Goal: Transaction & Acquisition: Purchase product/service

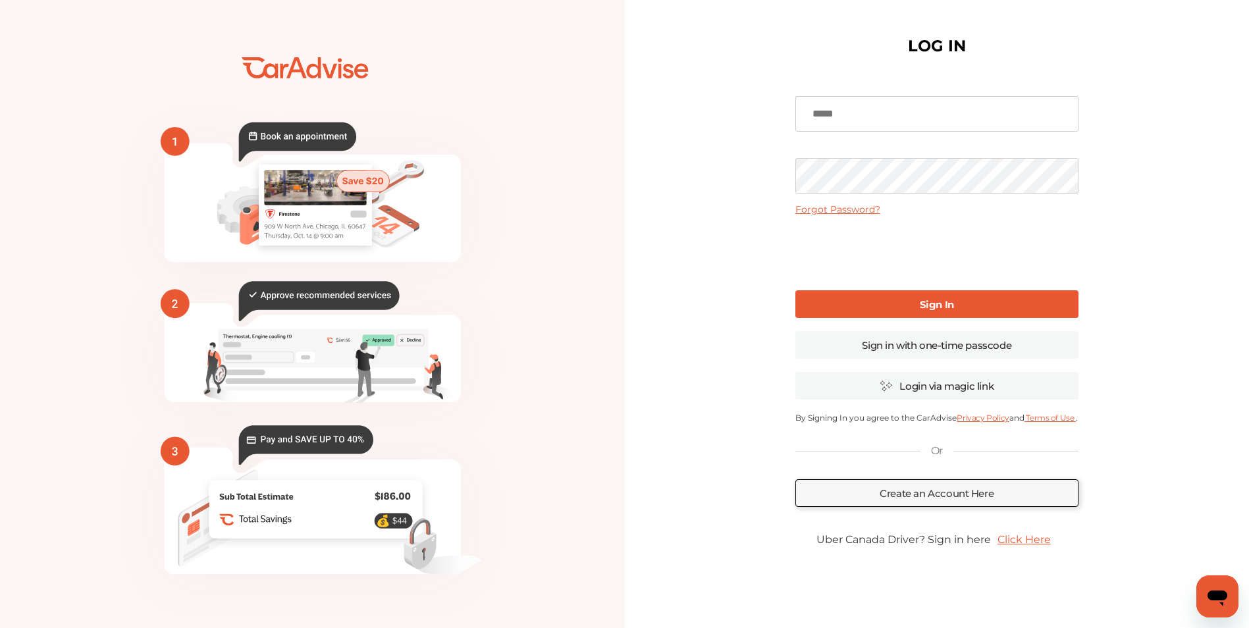
click at [868, 112] on input at bounding box center [936, 114] width 283 height 36
type input "**********"
click at [861, 495] on link "Create an Account Here" at bounding box center [936, 493] width 283 height 28
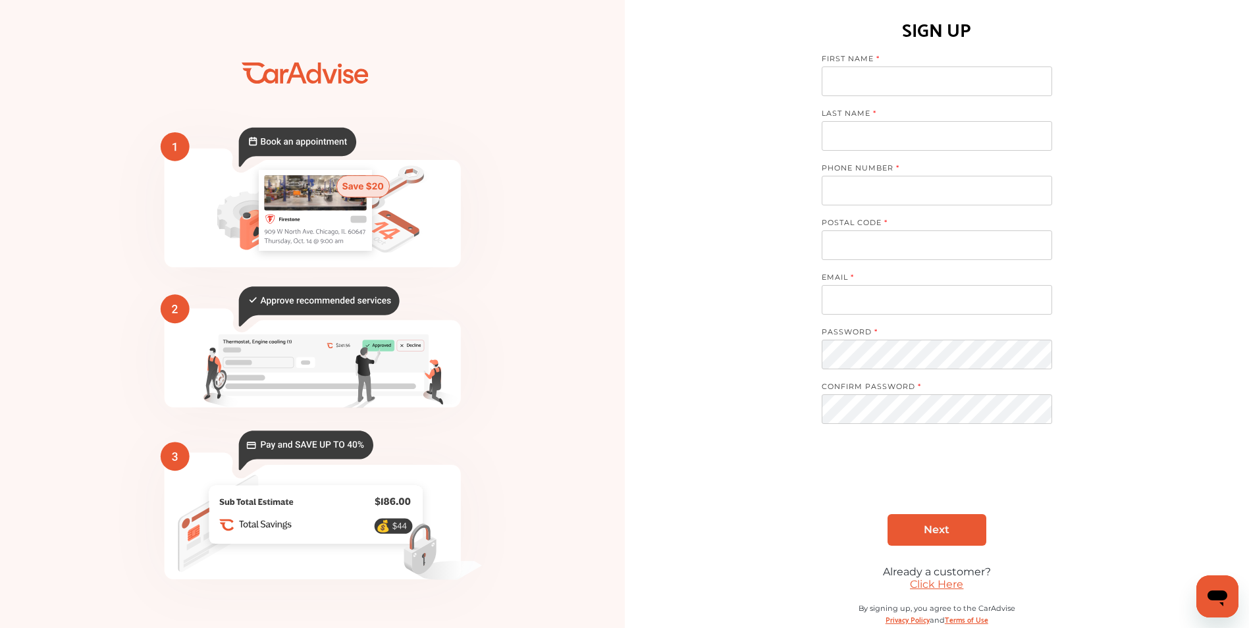
click at [879, 82] on input at bounding box center [936, 81] width 230 height 30
type input "**********"
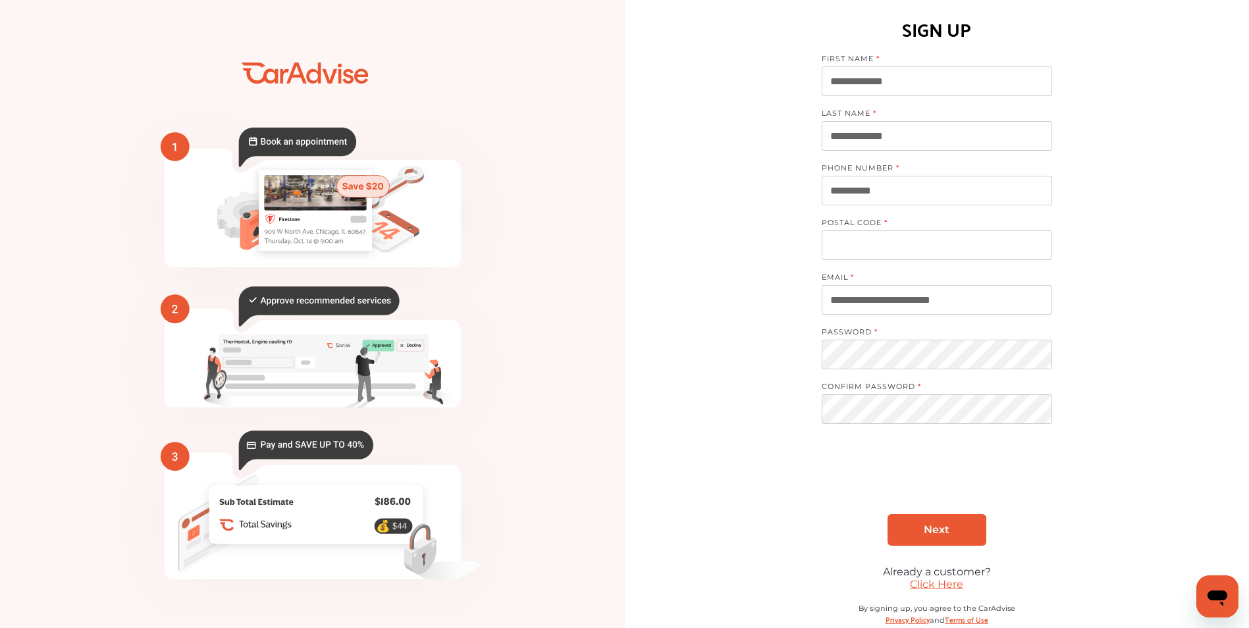
click at [881, 250] on input at bounding box center [936, 245] width 230 height 30
type input "*****"
click at [906, 535] on link "Next" at bounding box center [936, 530] width 99 height 32
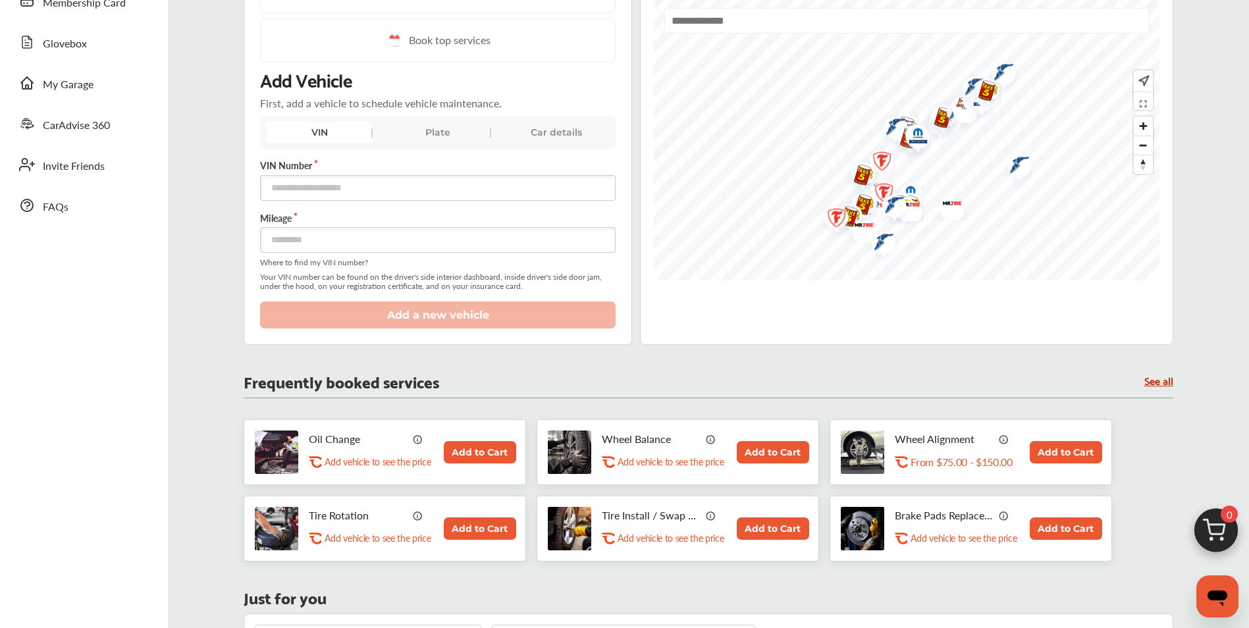
scroll to position [66, 0]
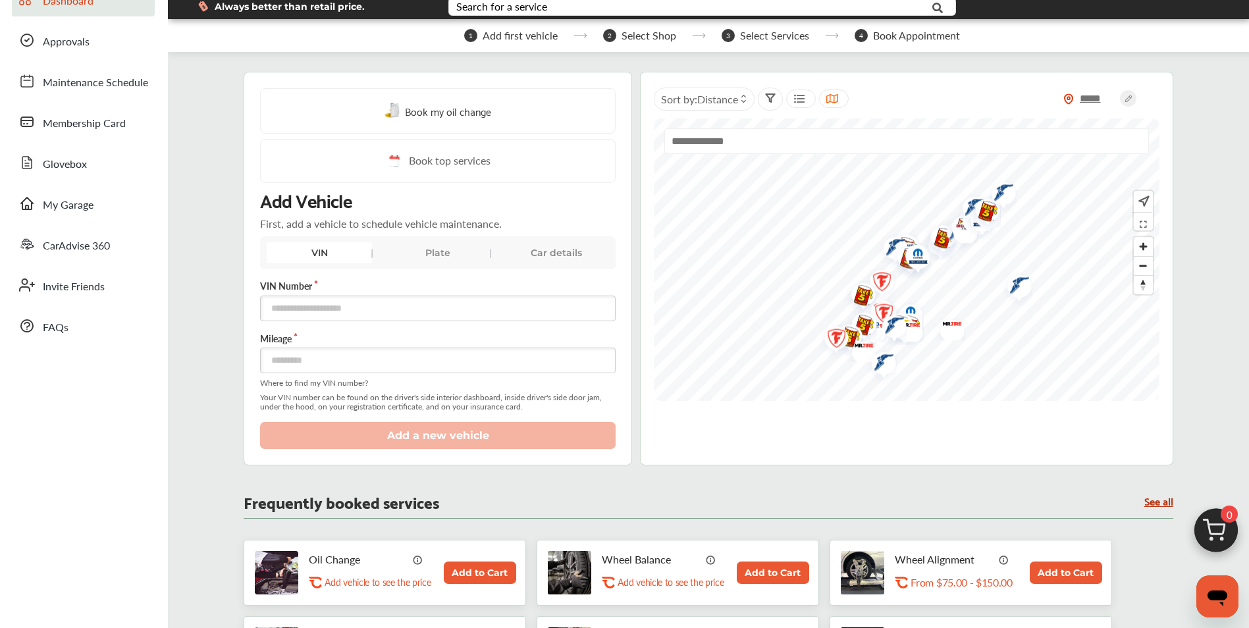
click at [513, 249] on div "Car details" at bounding box center [556, 252] width 105 height 21
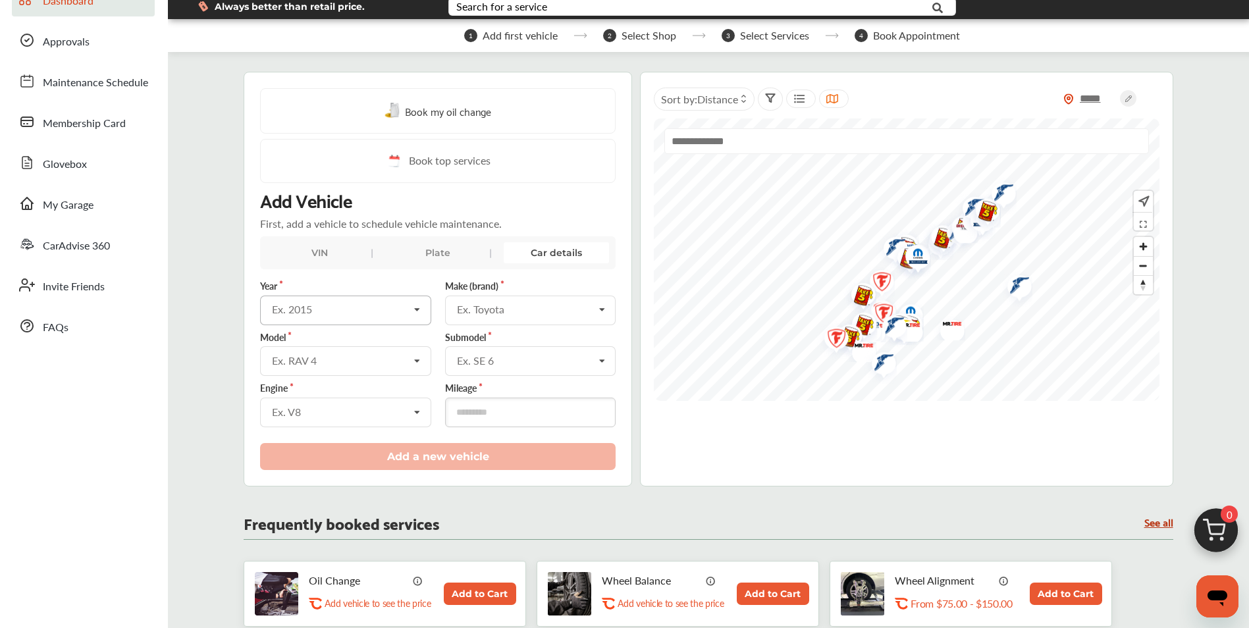
click at [347, 308] on div "Ex. 2015" at bounding box center [340, 309] width 137 height 11
click at [336, 388] on div "2015" at bounding box center [345, 380] width 168 height 28
click at [344, 358] on div "Ex. RAV 4" at bounding box center [340, 360] width 137 height 11
click at [503, 310] on div "Ex. Toyota" at bounding box center [525, 309] width 137 height 11
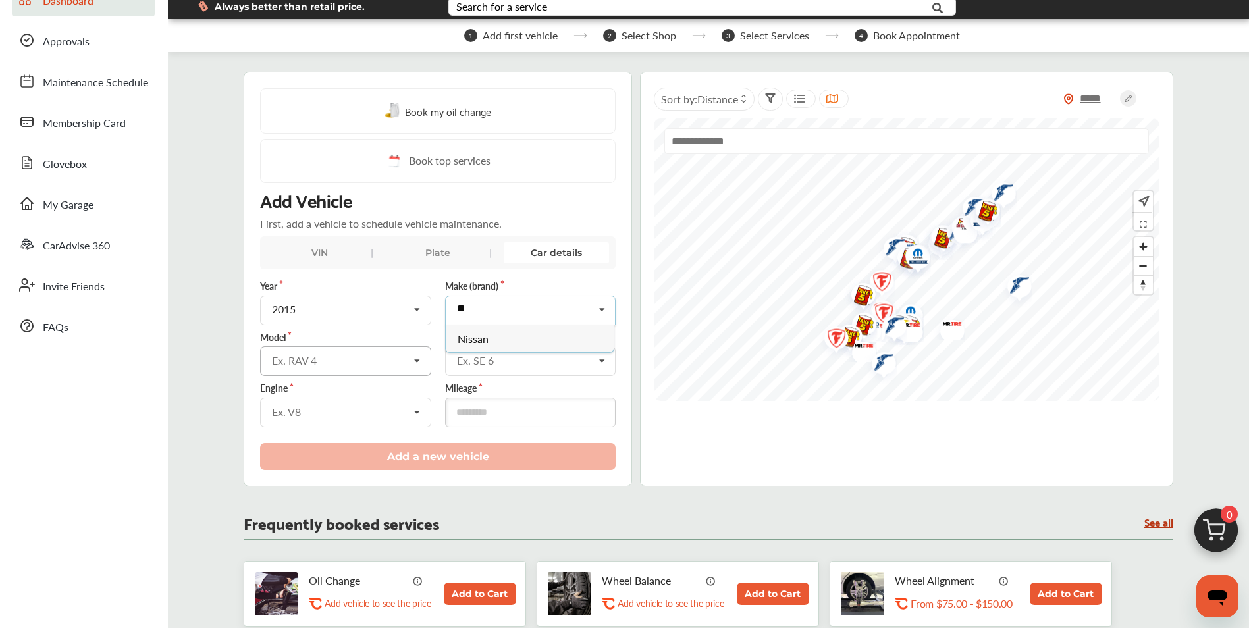
click at [590, 311] on div "** Nissan Nissan" at bounding box center [530, 311] width 170 height 30
click at [600, 309] on icon at bounding box center [601, 310] width 22 height 28
click at [600, 310] on icon at bounding box center [601, 310] width 22 height 28
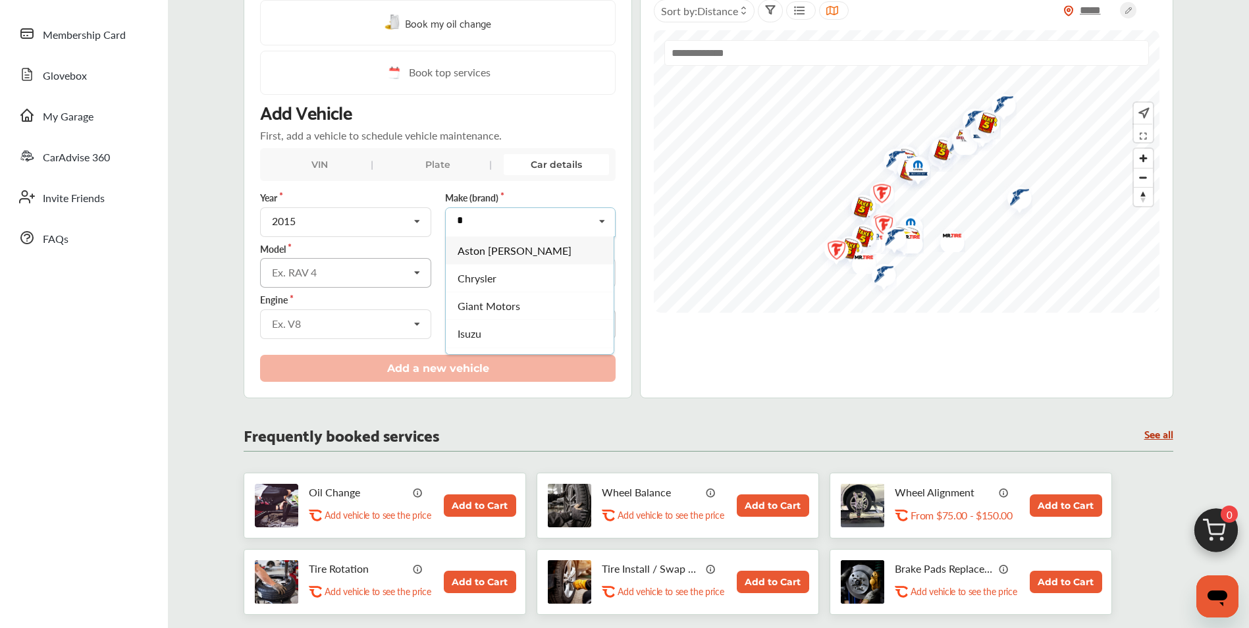
scroll to position [197, 0]
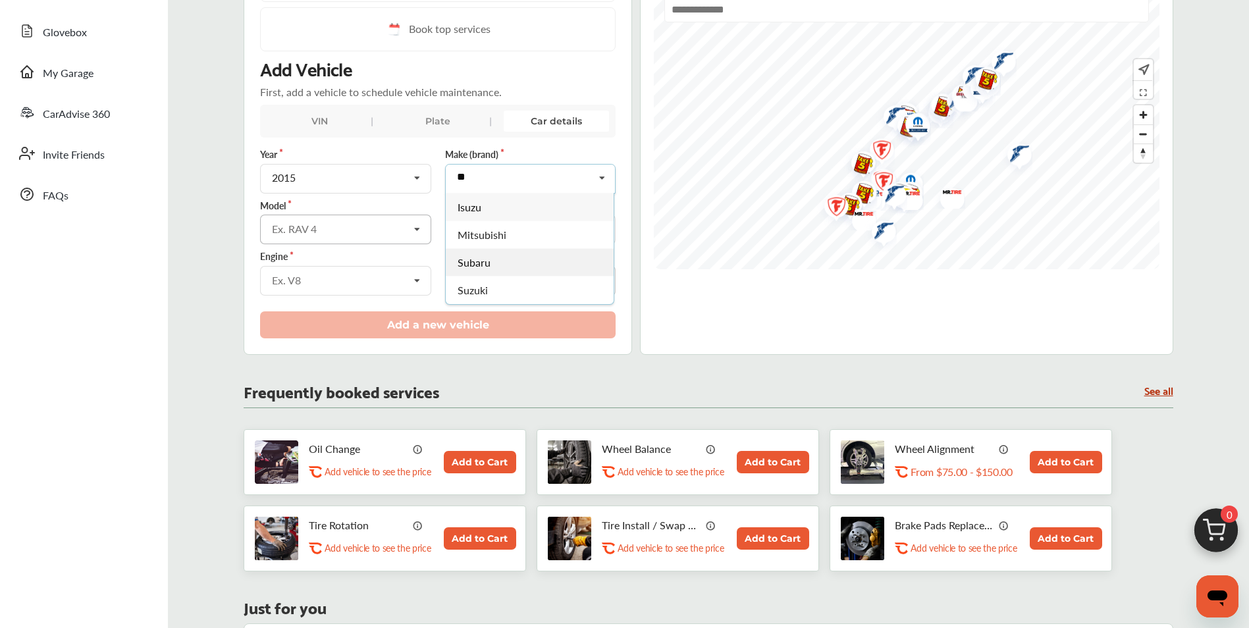
type input "**"
click at [484, 267] on span "Subaru" at bounding box center [474, 262] width 33 height 15
click at [340, 239] on input "text" at bounding box center [345, 228] width 169 height 26
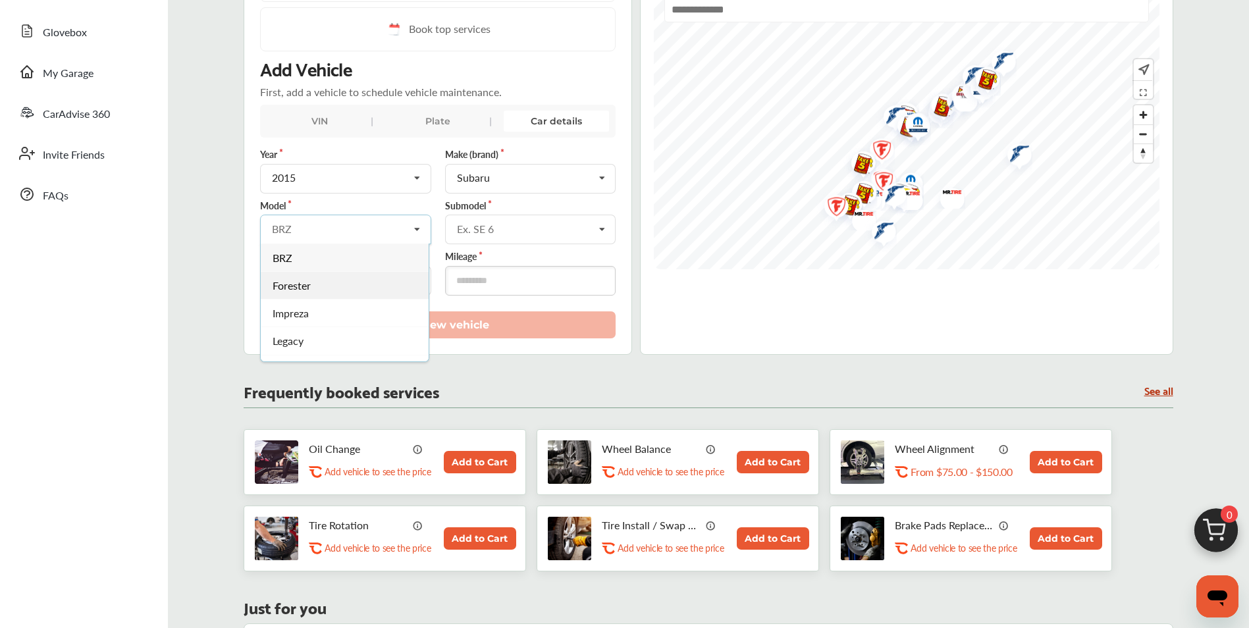
click at [317, 286] on div "Forester" at bounding box center [345, 286] width 168 height 28
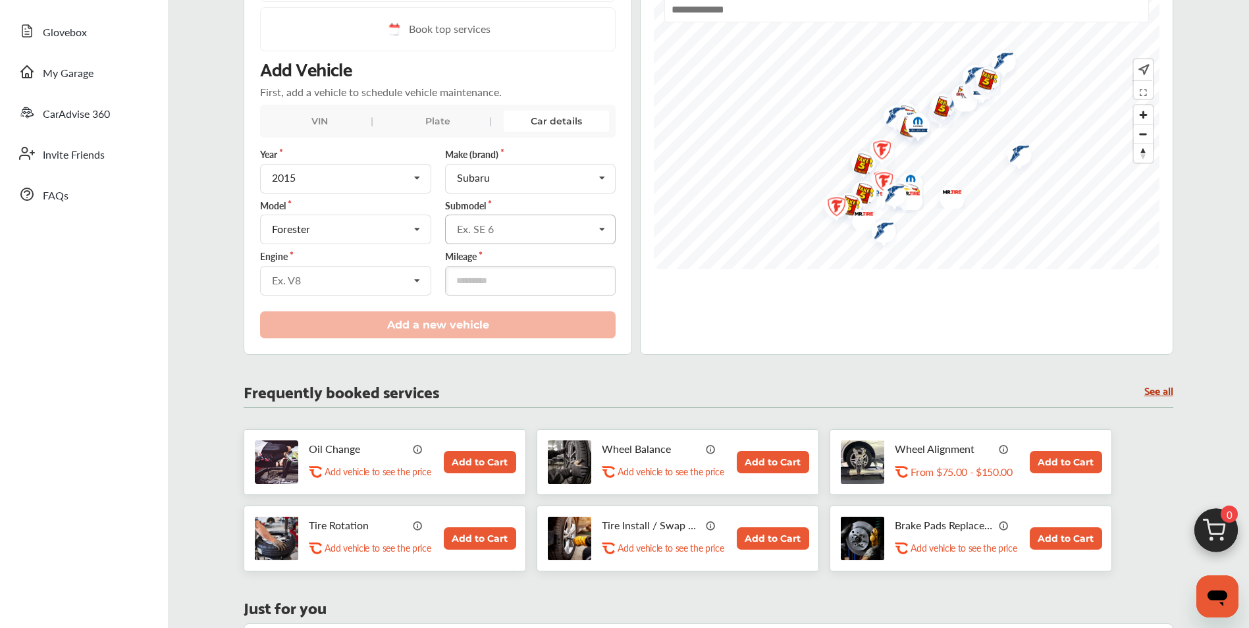
click at [529, 224] on div "Ex. SE 6" at bounding box center [525, 229] width 137 height 11
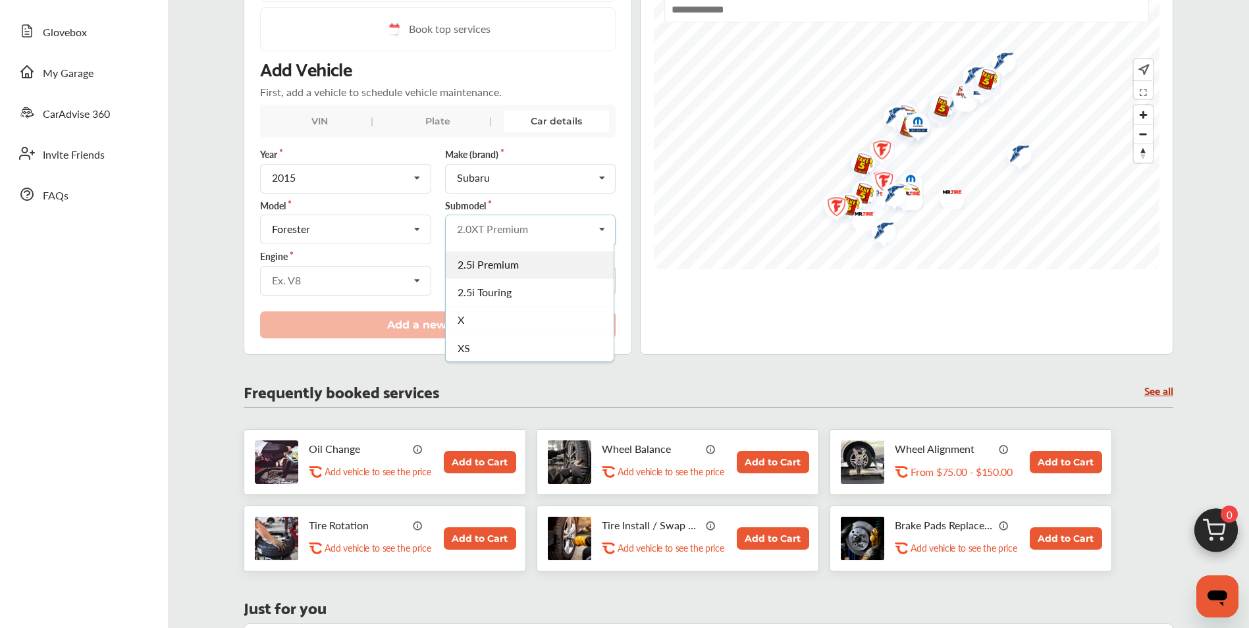
click at [540, 269] on div "2.5i Premium" at bounding box center [530, 265] width 168 height 28
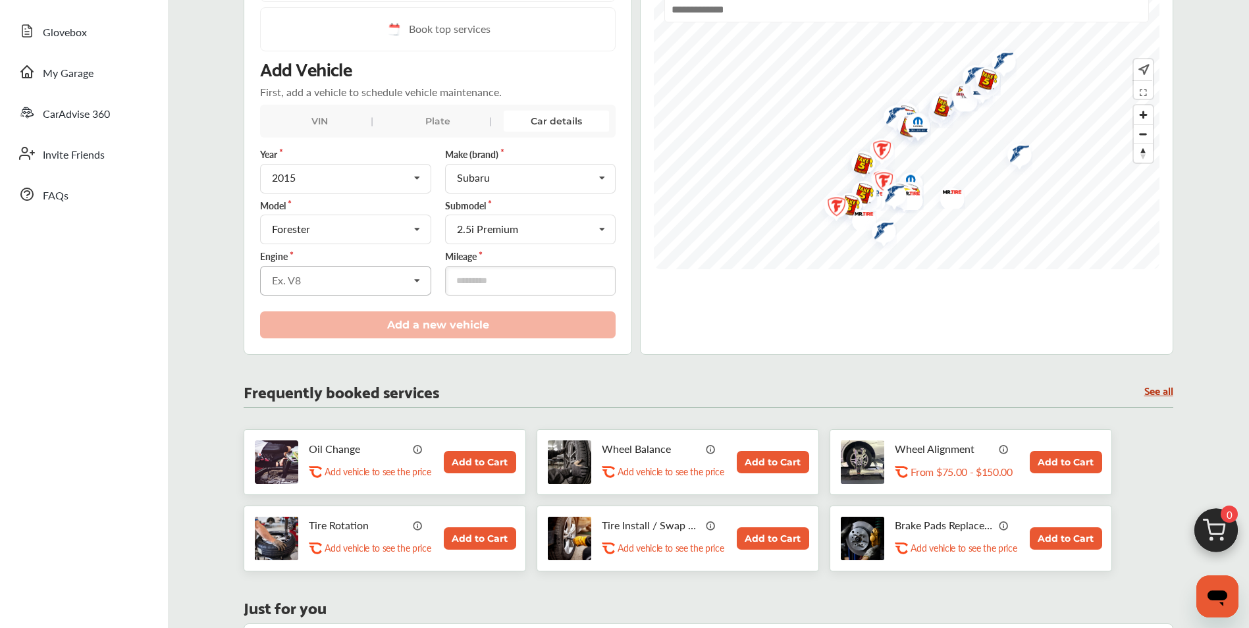
click at [407, 280] on icon at bounding box center [417, 281] width 22 height 28
click at [378, 313] on span "2.5L H4 (FB25BA) GAS FI" at bounding box center [331, 308] width 117 height 15
click at [486, 278] on input "number" at bounding box center [530, 281] width 170 height 30
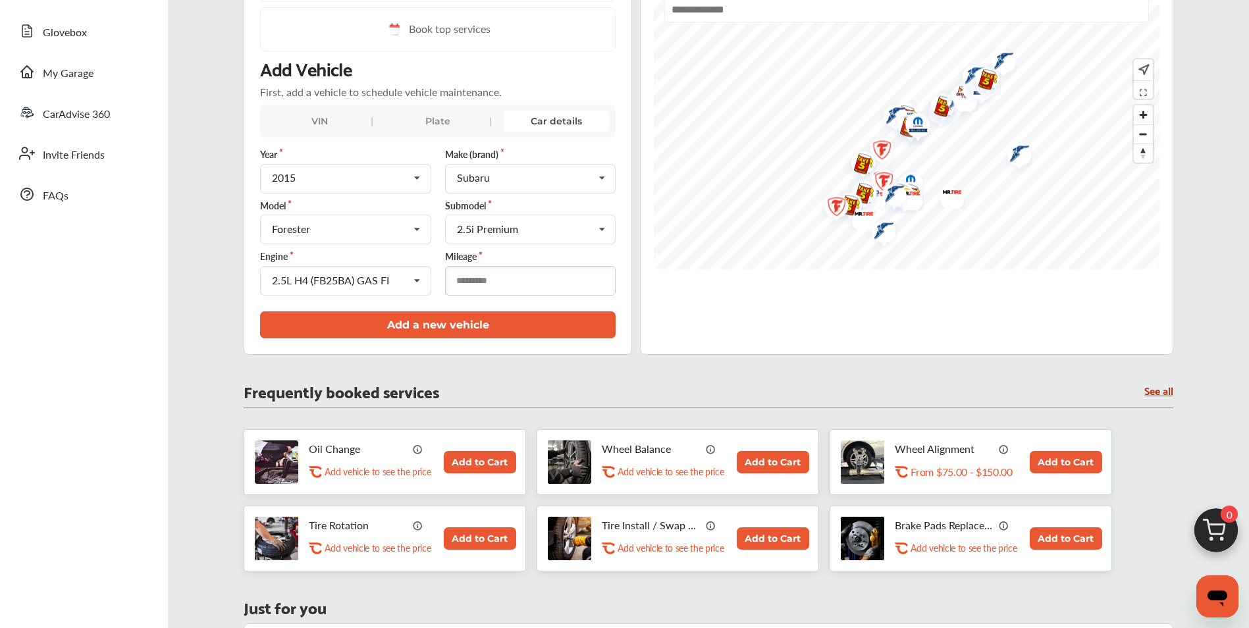
type input "******"
click at [483, 317] on button "Add a new vehicle" at bounding box center [437, 324] width 355 height 27
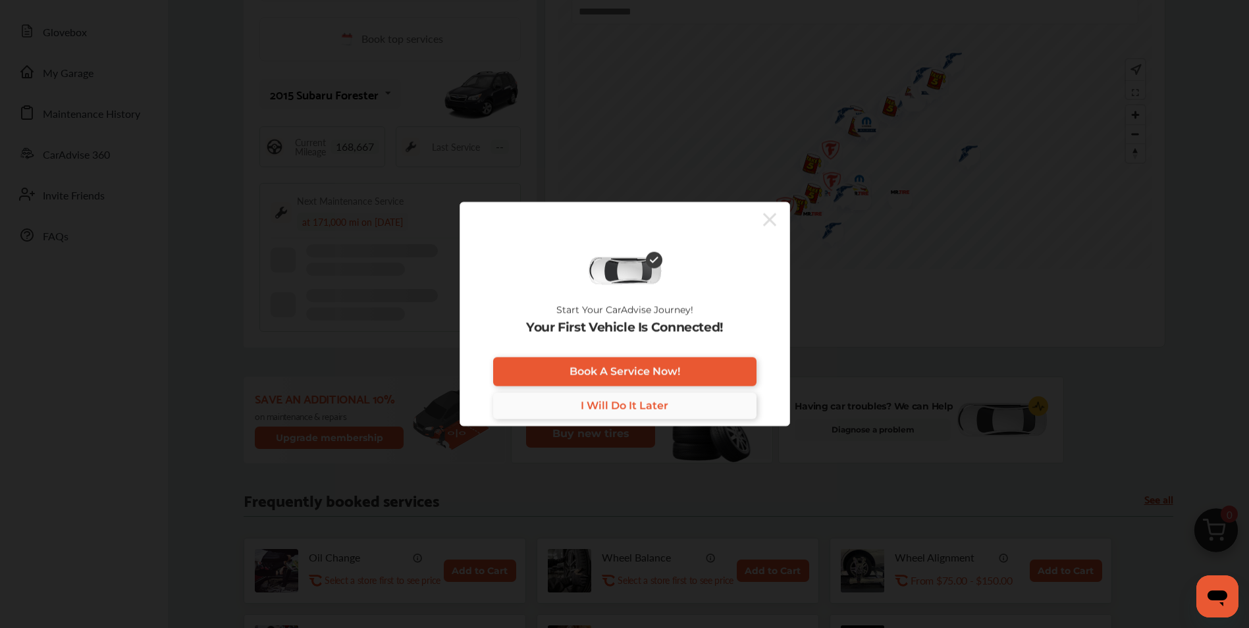
click at [604, 409] on span "I Will Do It Later" at bounding box center [625, 406] width 88 height 13
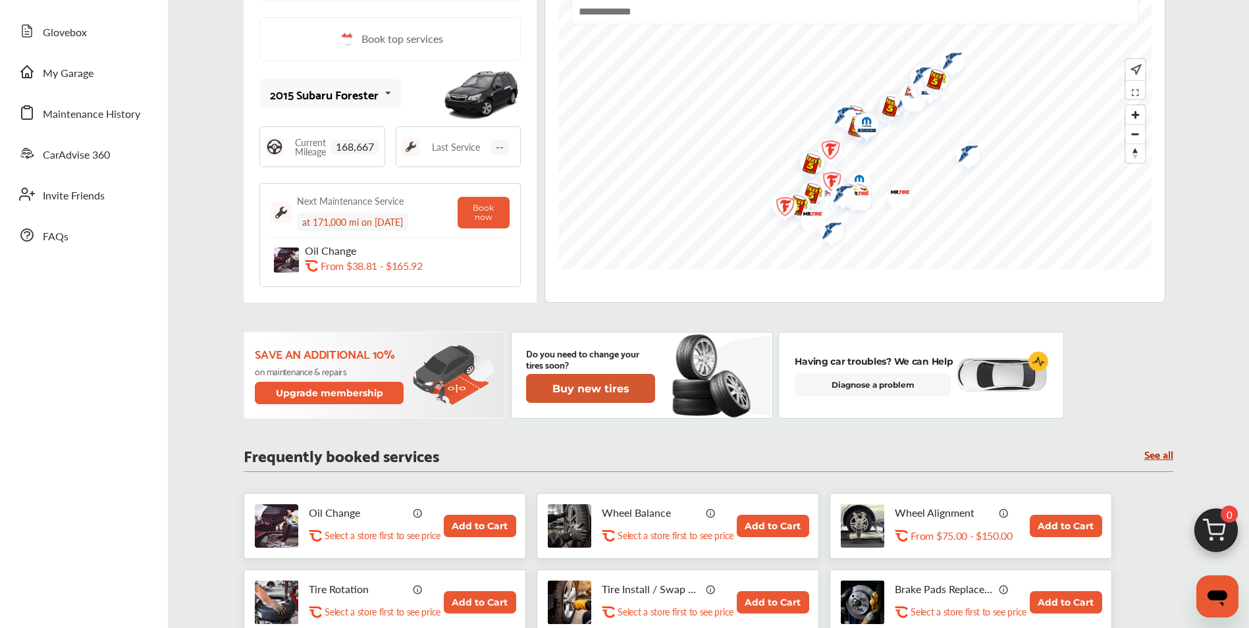
click at [563, 388] on button "Buy new tires" at bounding box center [590, 388] width 129 height 29
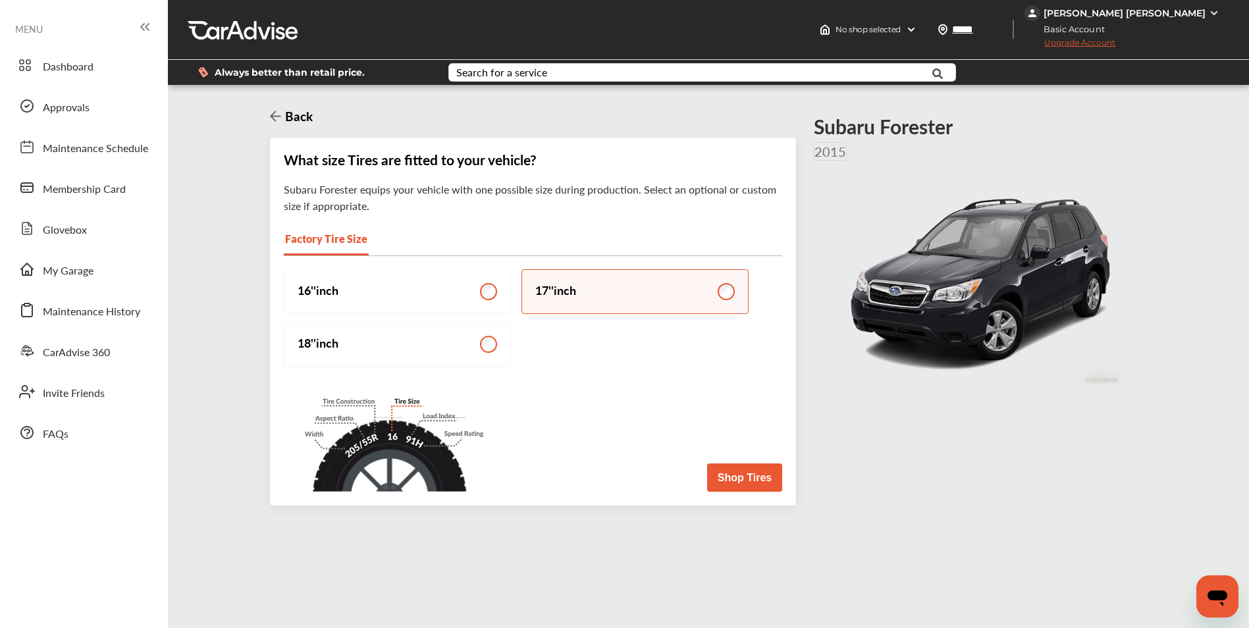
click at [718, 473] on button "Shop Tires" at bounding box center [744, 477] width 75 height 28
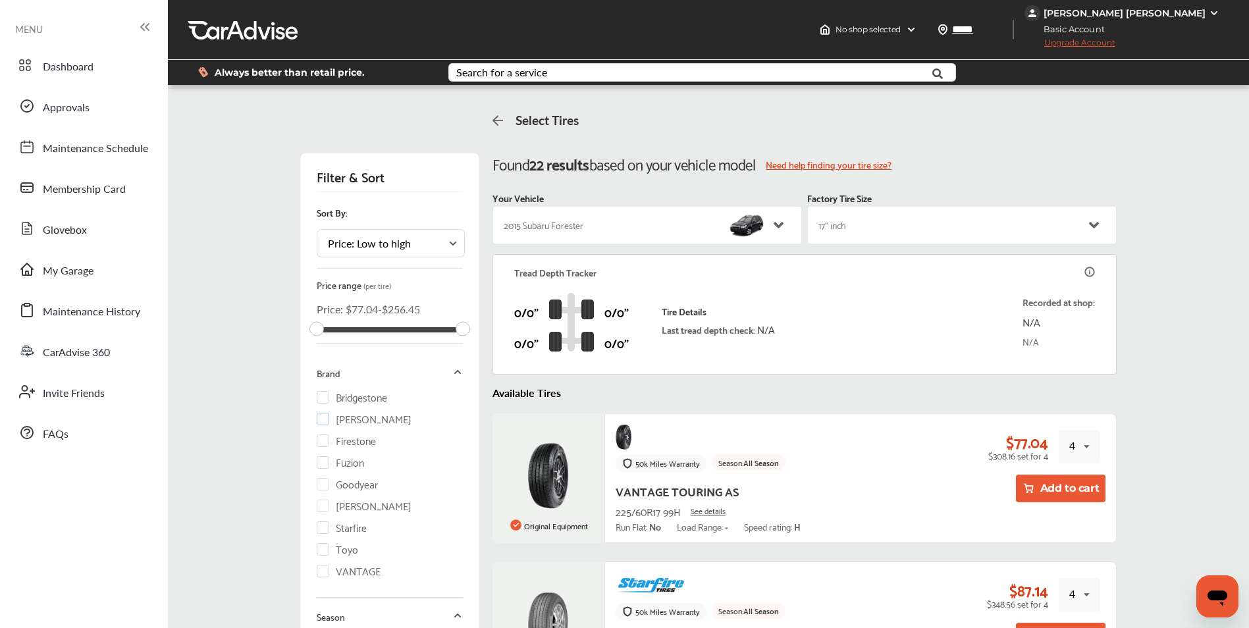
click at [317, 421] on label "[PERSON_NAME]" at bounding box center [364, 418] width 95 height 11
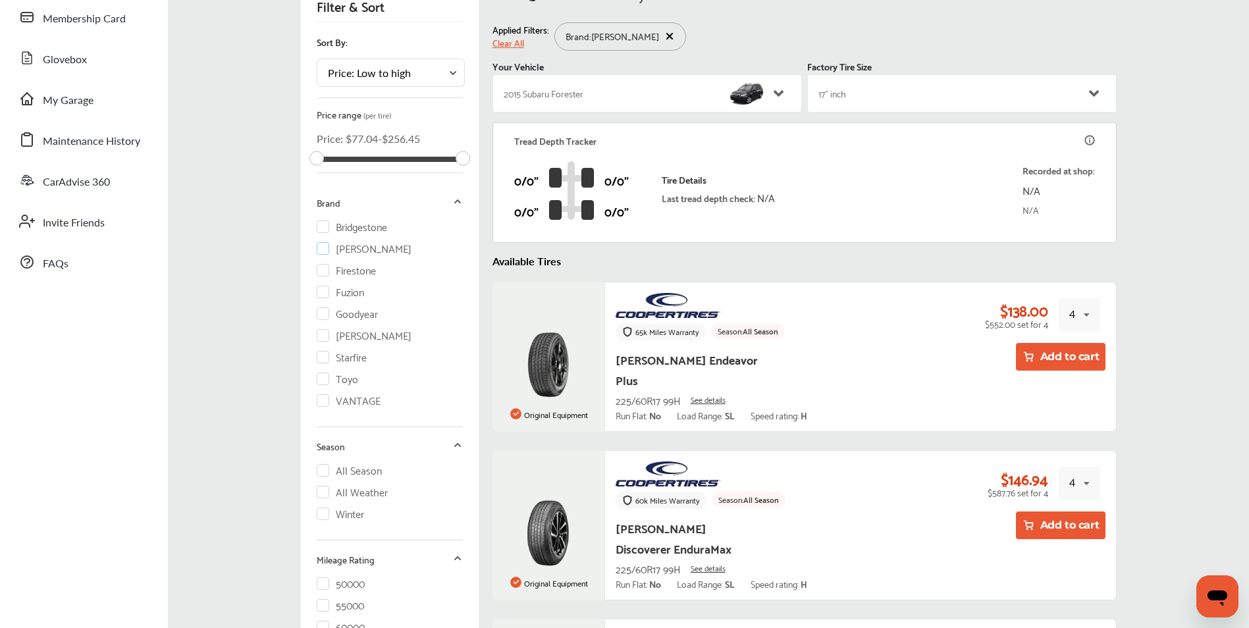
scroll to position [197, 0]
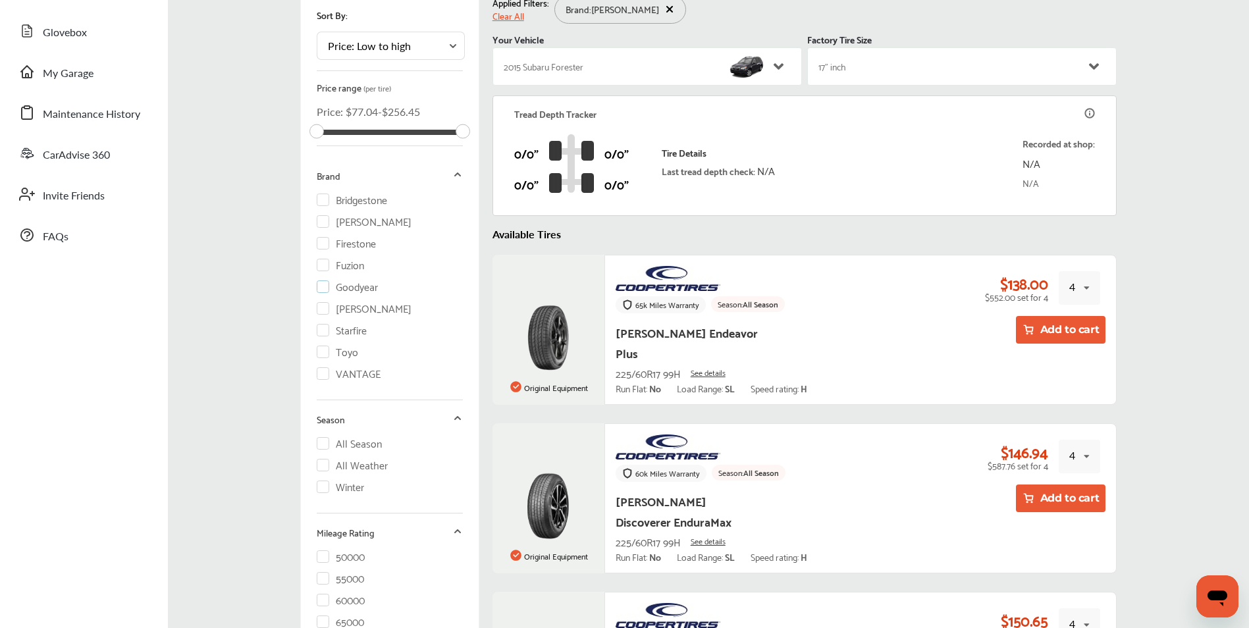
click at [319, 290] on label "Goodyear" at bounding box center [348, 285] width 62 height 11
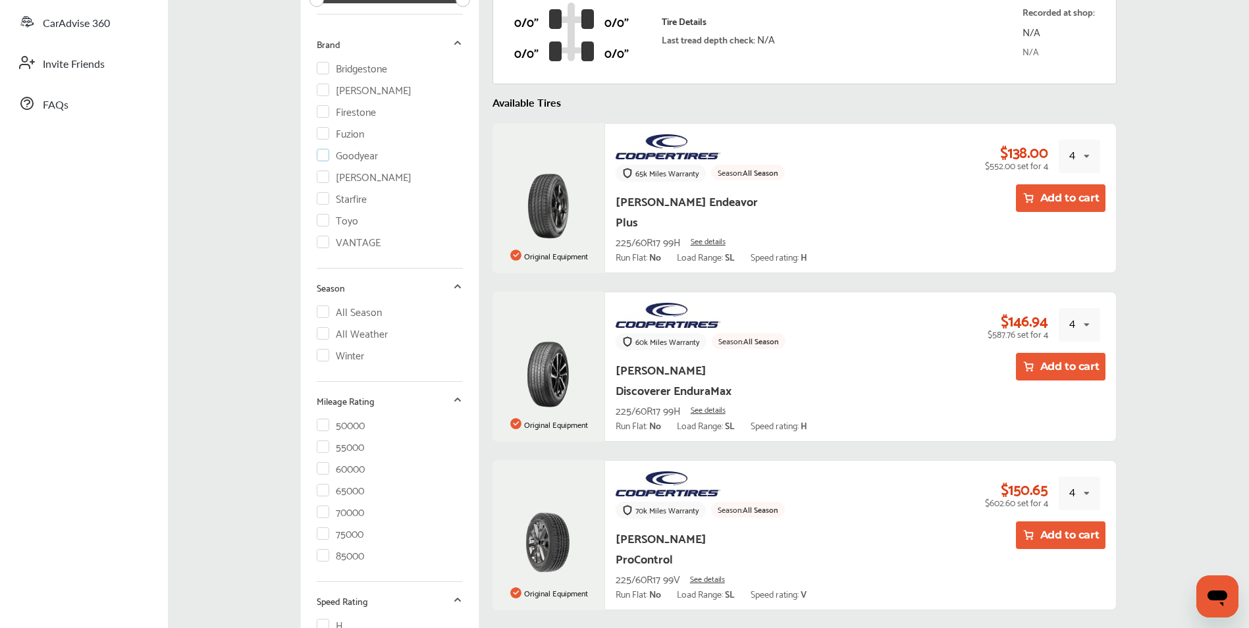
scroll to position [395, 0]
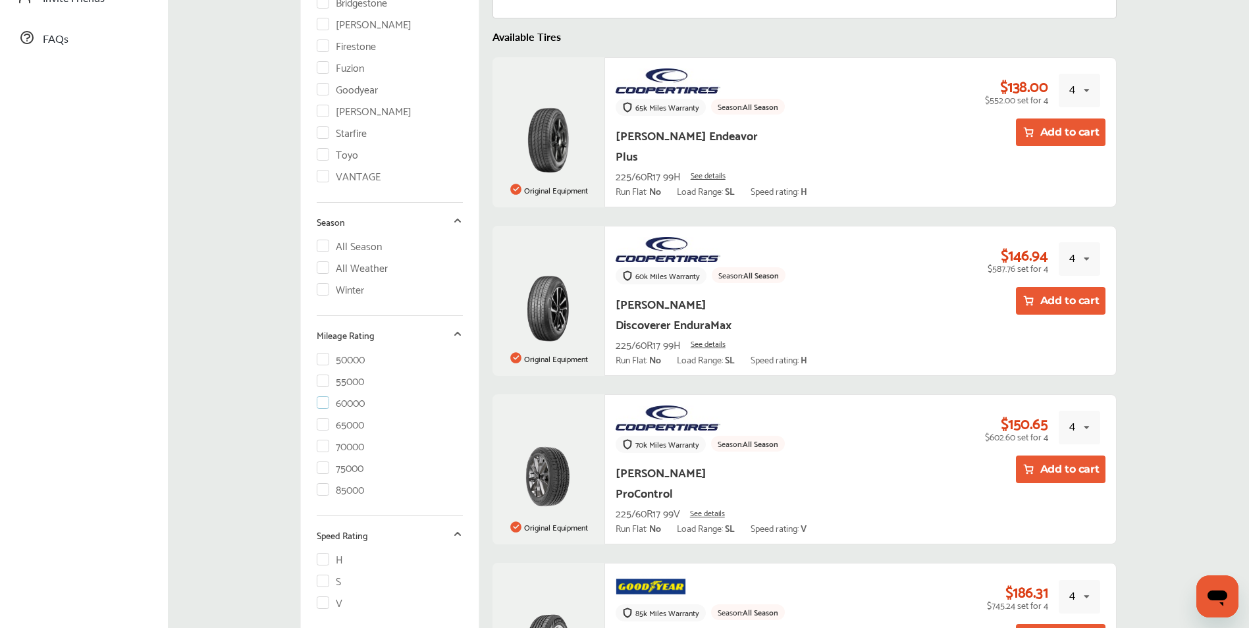
click at [319, 403] on label "60000" at bounding box center [341, 401] width 49 height 11
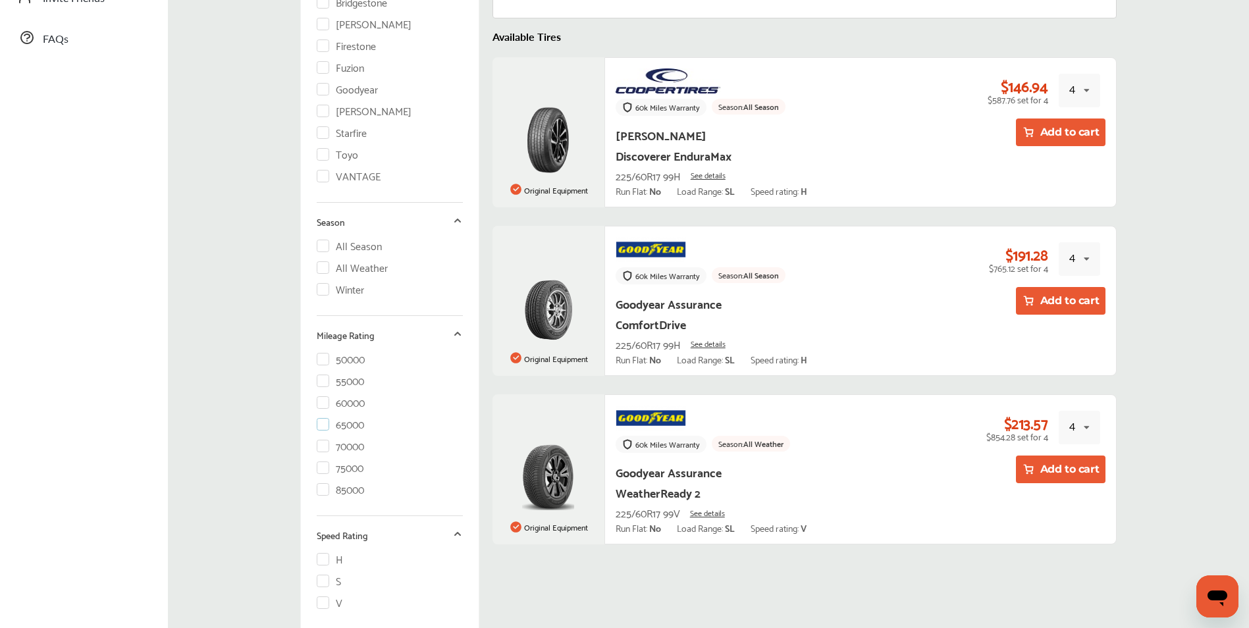
click at [318, 426] on label "65000" at bounding box center [341, 423] width 48 height 11
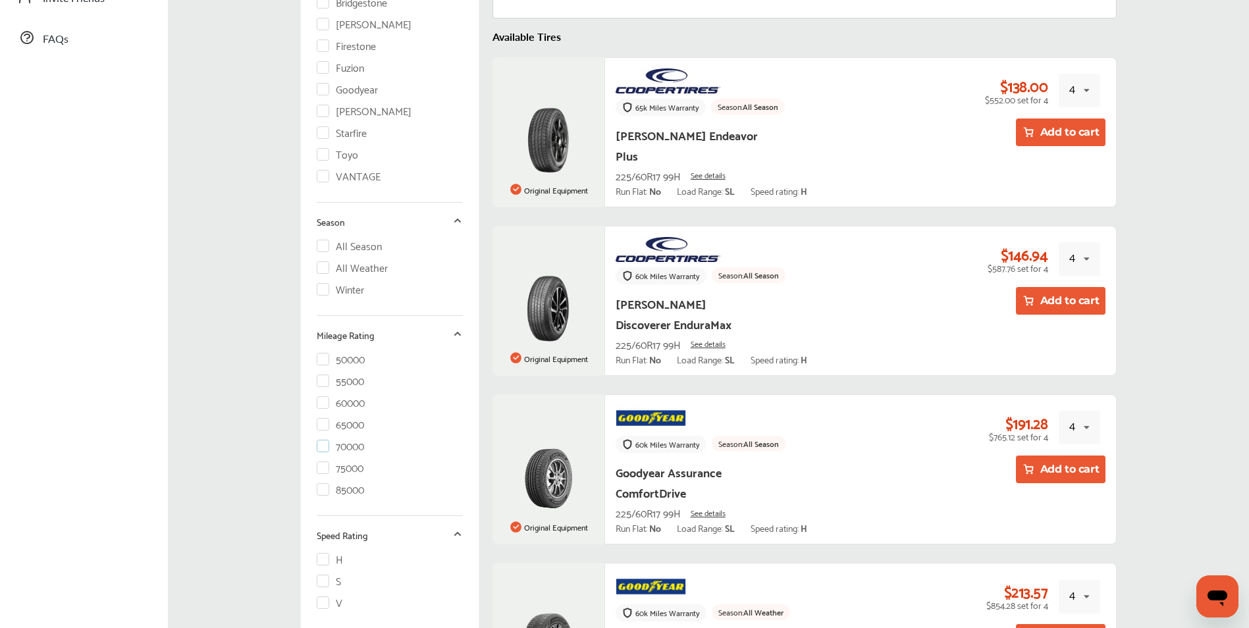
click at [317, 446] on label "70000" at bounding box center [341, 445] width 48 height 11
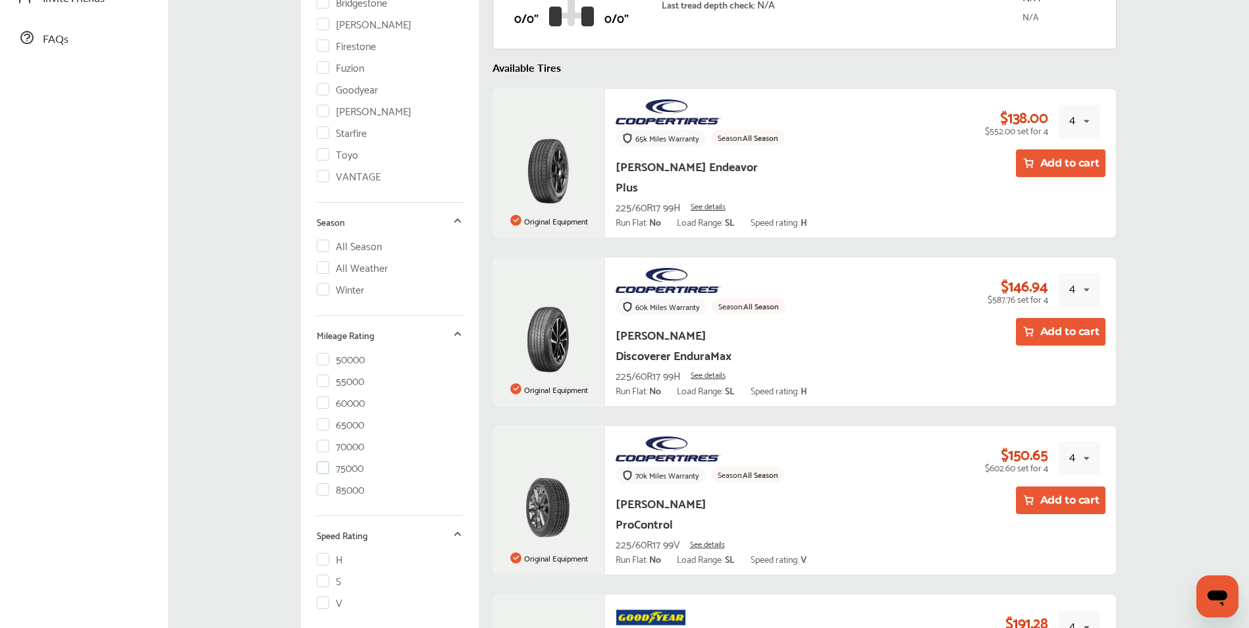
click at [317, 472] on label "75000" at bounding box center [340, 466] width 47 height 11
click at [317, 492] on label "85000" at bounding box center [341, 488] width 48 height 11
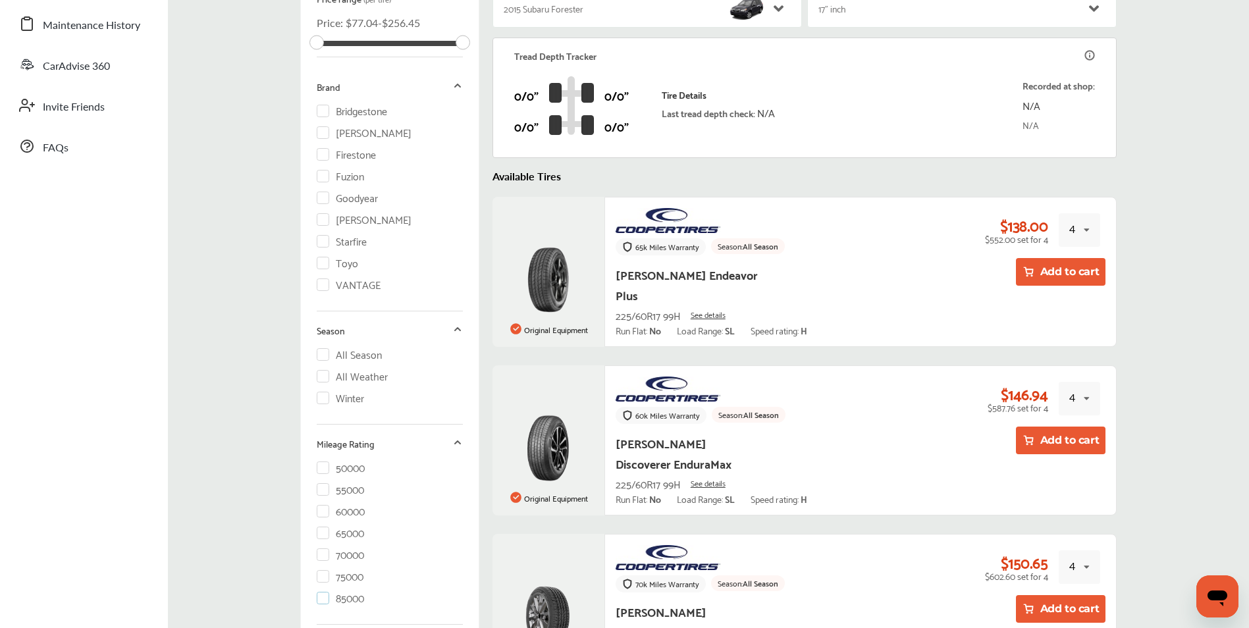
scroll to position [263, 0]
